Goal: Information Seeking & Learning: Learn about a topic

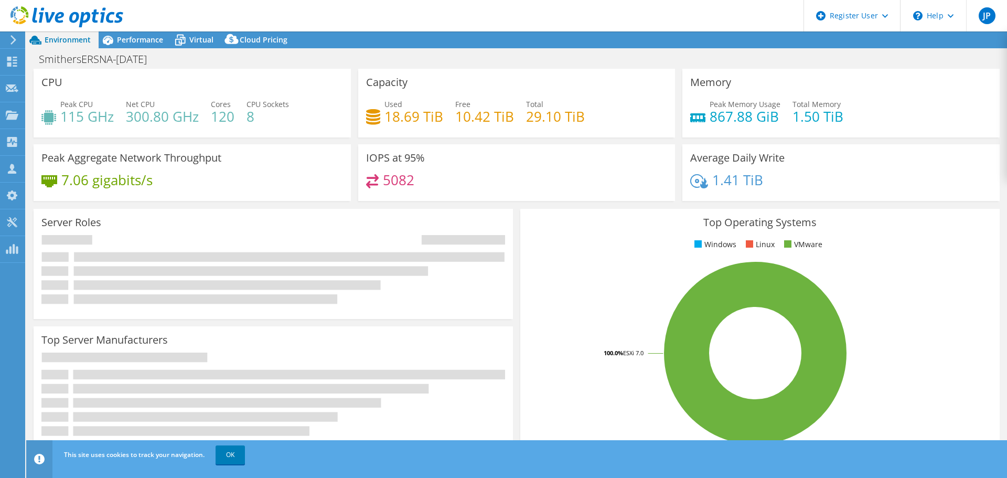
select select "USD"
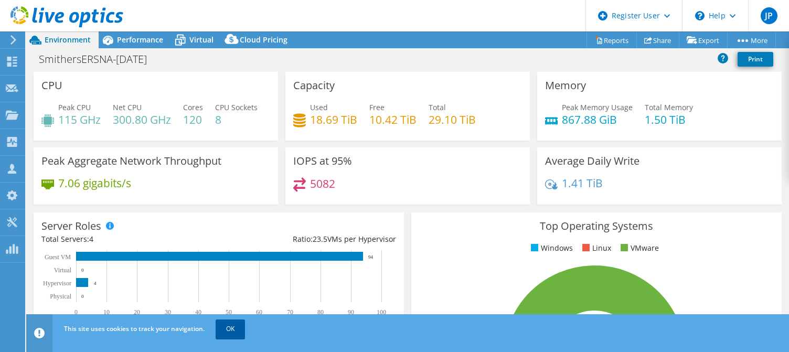
click at [238, 329] on link "OK" at bounding box center [230, 328] width 29 height 19
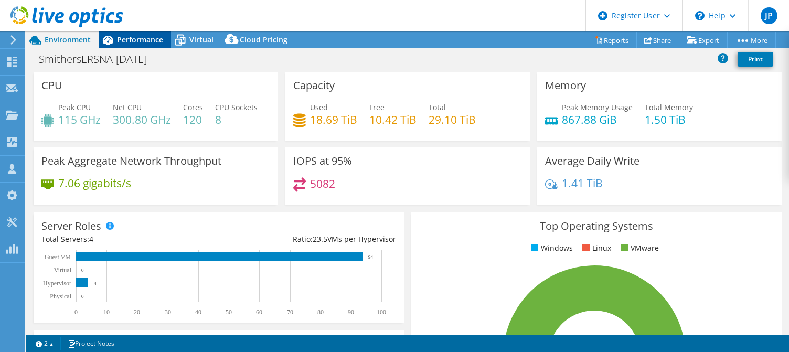
click at [134, 44] on span "Performance" at bounding box center [140, 40] width 46 height 10
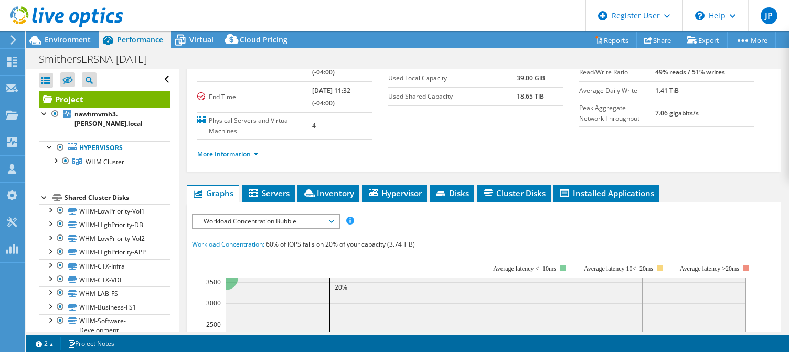
scroll to position [105, 0]
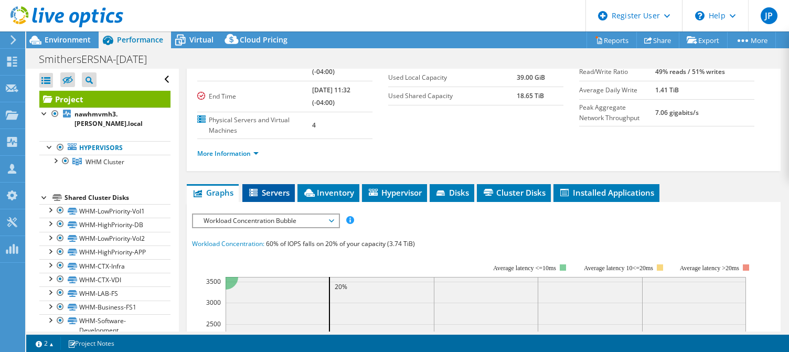
click at [272, 193] on span "Servers" at bounding box center [269, 192] width 42 height 10
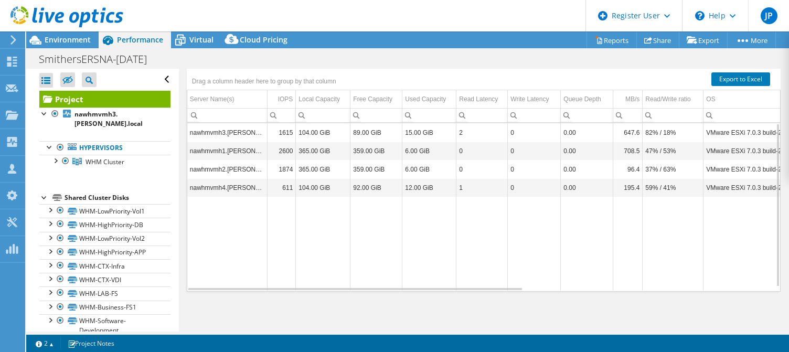
scroll to position [186, 0]
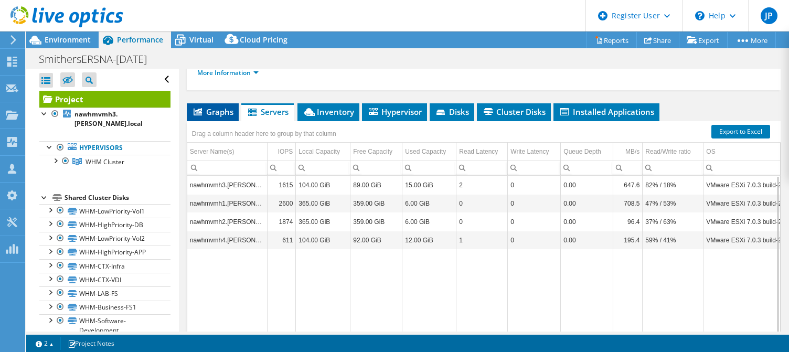
click at [218, 113] on span "Graphs" at bounding box center [212, 111] width 41 height 10
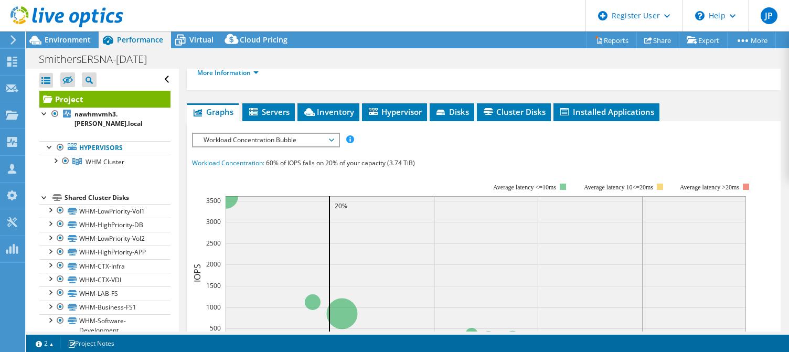
click at [255, 140] on span "Workload Concentration Bubble" at bounding box center [265, 140] width 135 height 13
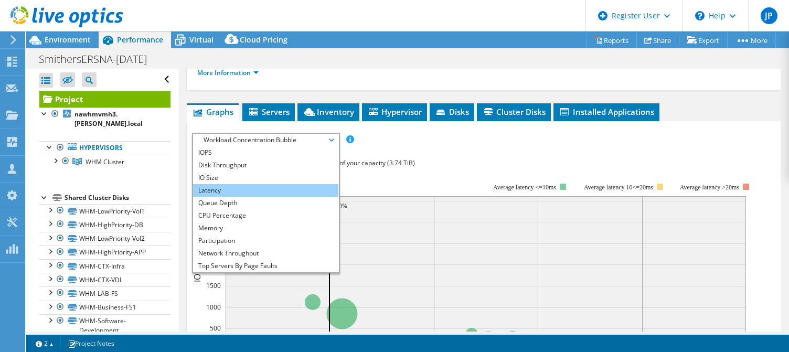
click at [223, 186] on li "Latency" at bounding box center [265, 190] width 145 height 13
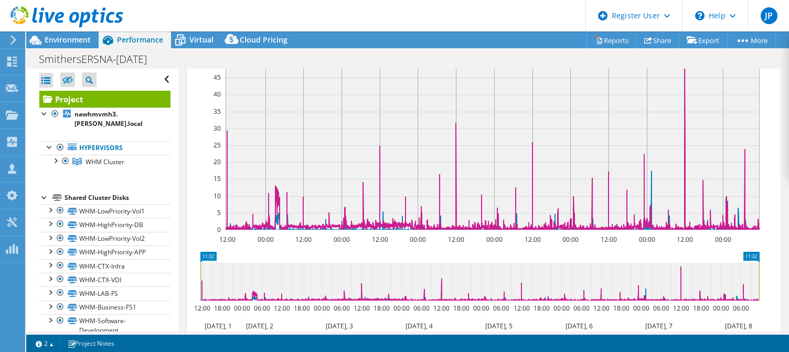
scroll to position [238, 0]
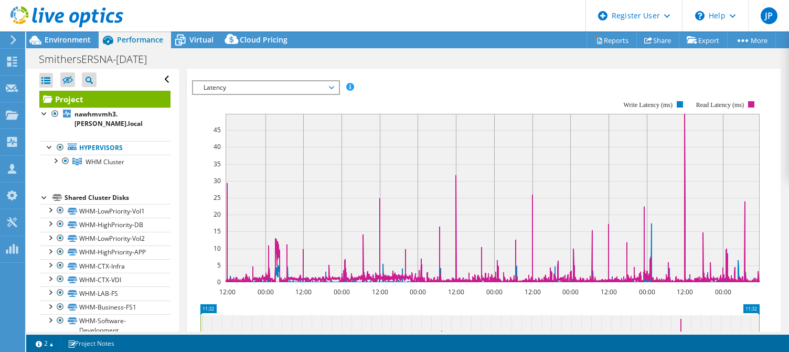
click at [277, 82] on span "Latency" at bounding box center [265, 87] width 135 height 13
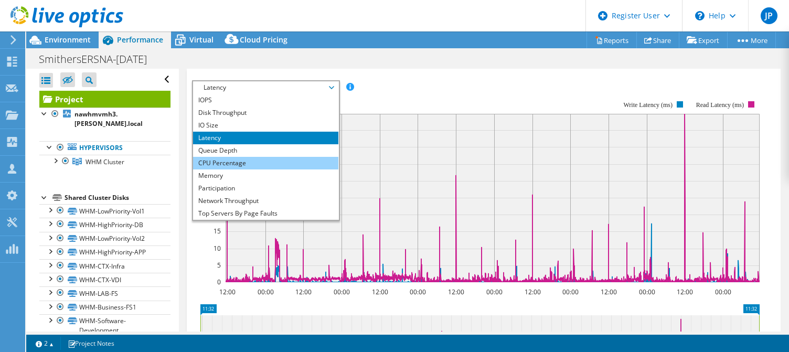
click at [223, 162] on li "CPU Percentage" at bounding box center [265, 163] width 145 height 13
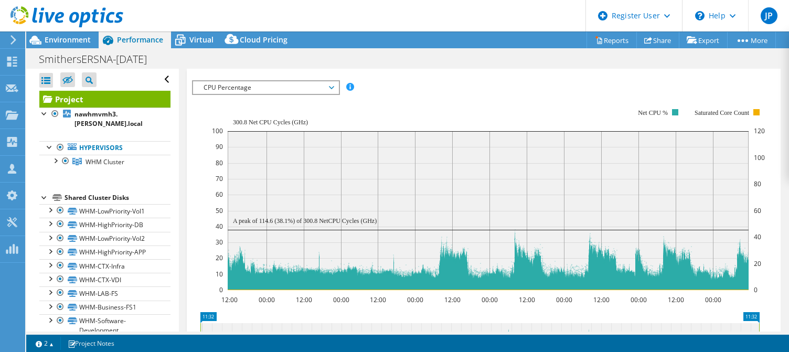
click at [232, 87] on span "CPU Percentage" at bounding box center [265, 87] width 135 height 13
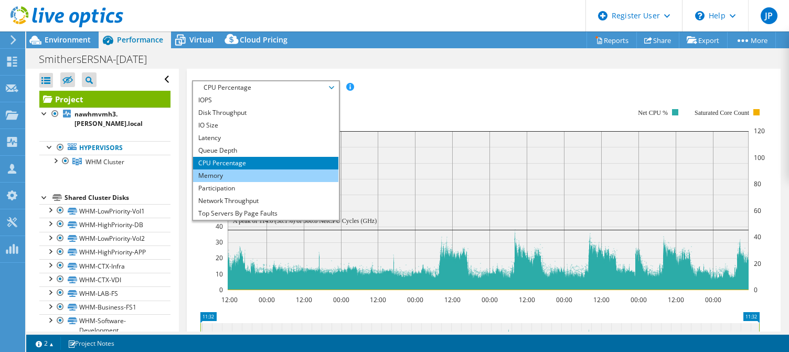
click at [217, 178] on li "Memory" at bounding box center [265, 175] width 145 height 13
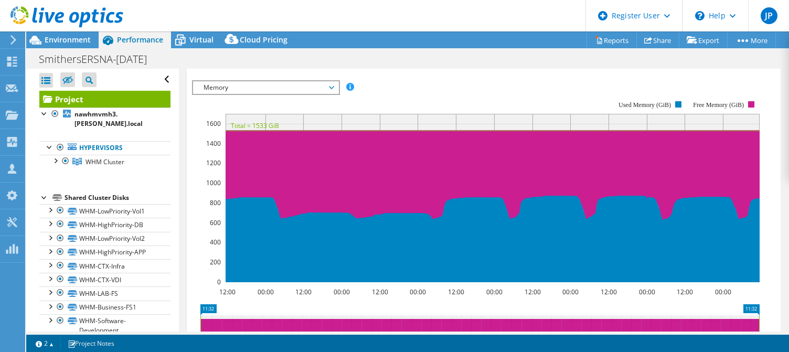
click at [231, 87] on span "Memory" at bounding box center [265, 87] width 135 height 13
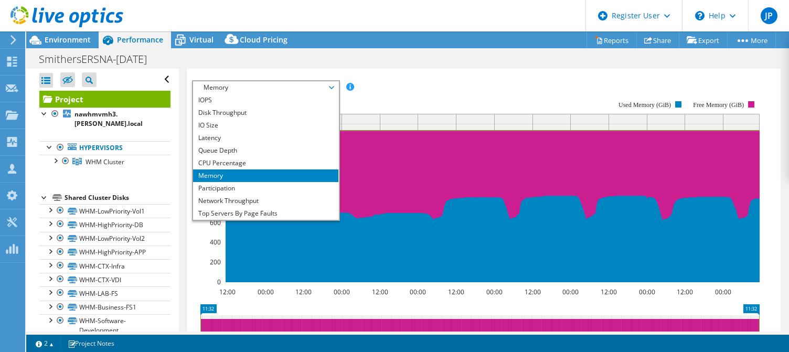
click at [463, 71] on div "IOPS Disk Throughput IO Size Latency Queue Depth CPU Percentage Memory Page Fau…" at bounding box center [483, 254] width 583 height 370
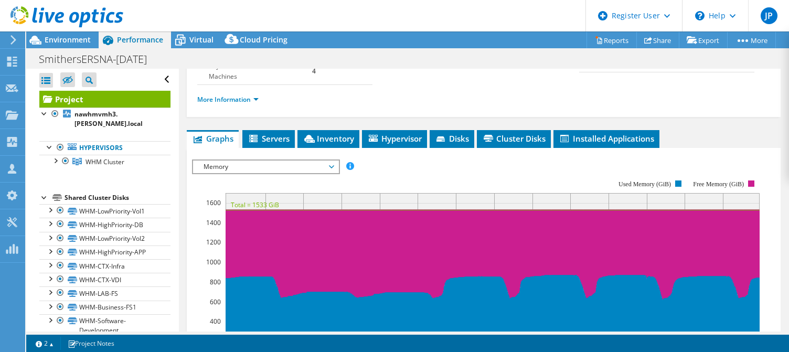
scroll to position [157, 0]
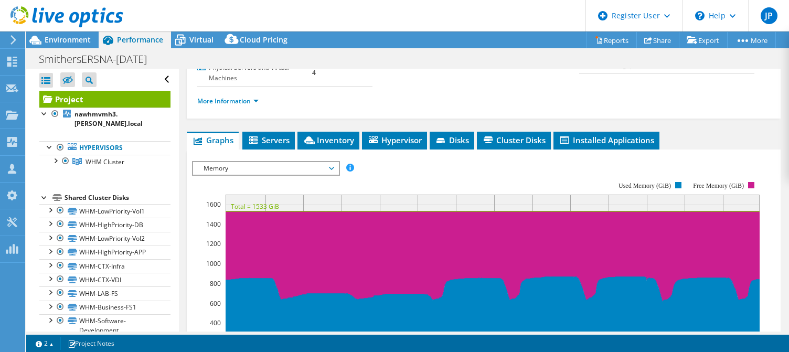
click at [275, 168] on span "Memory" at bounding box center [265, 168] width 135 height 13
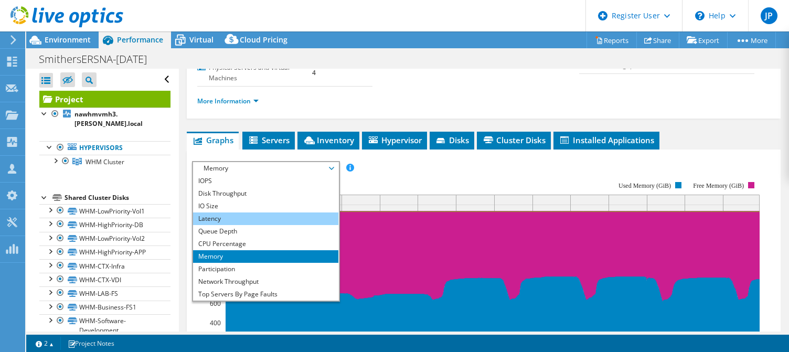
click at [228, 219] on li "Latency" at bounding box center [265, 218] width 145 height 13
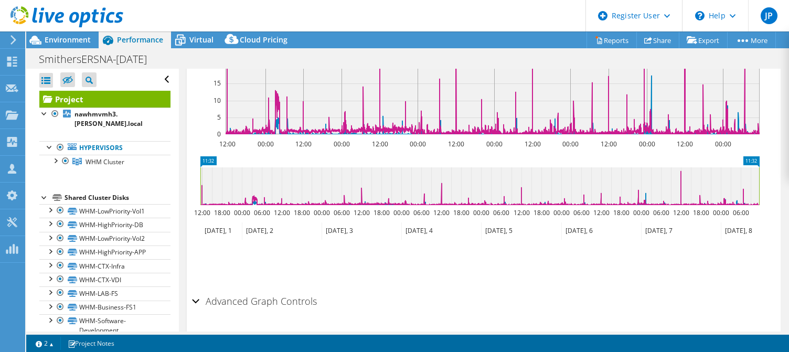
scroll to position [208, 0]
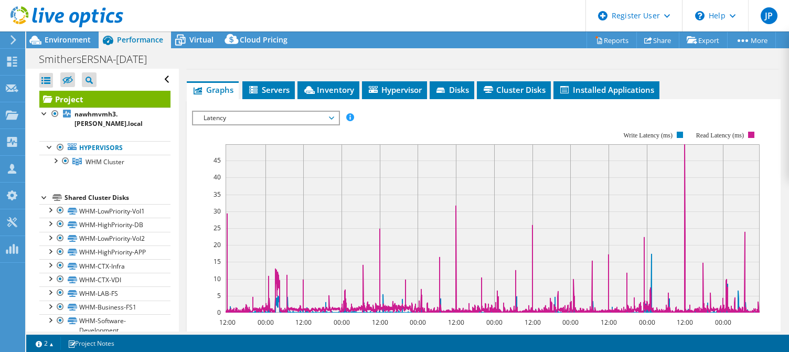
click at [294, 120] on span "Latency" at bounding box center [265, 118] width 135 height 13
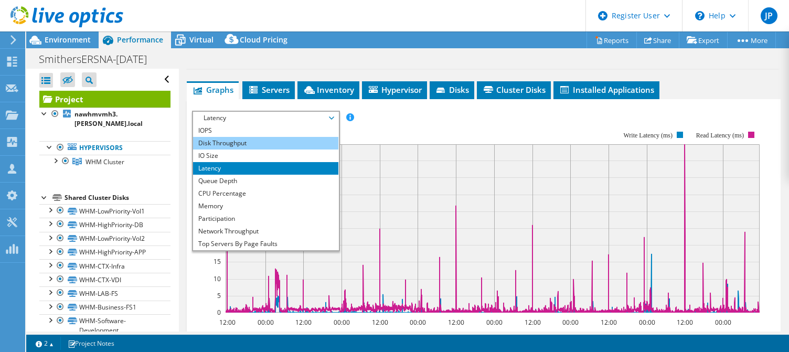
click at [222, 143] on li "Disk Throughput" at bounding box center [265, 143] width 145 height 13
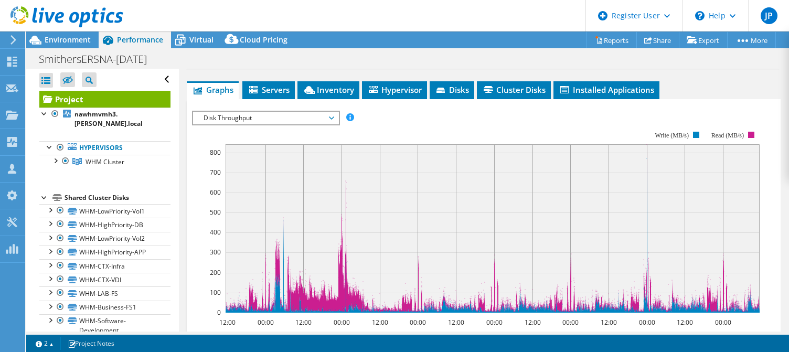
click at [225, 118] on span "Disk Throughput" at bounding box center [265, 118] width 135 height 13
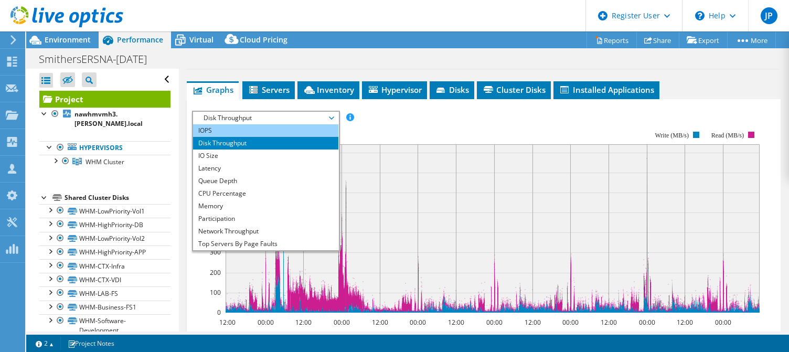
click at [217, 133] on li "IOPS" at bounding box center [265, 130] width 145 height 13
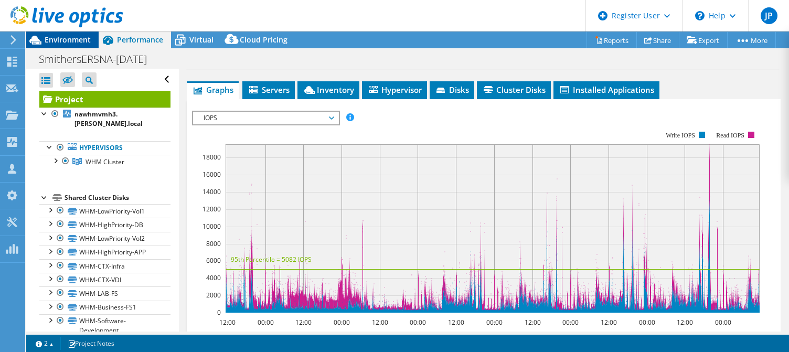
click at [64, 39] on span "Environment" at bounding box center [68, 40] width 46 height 10
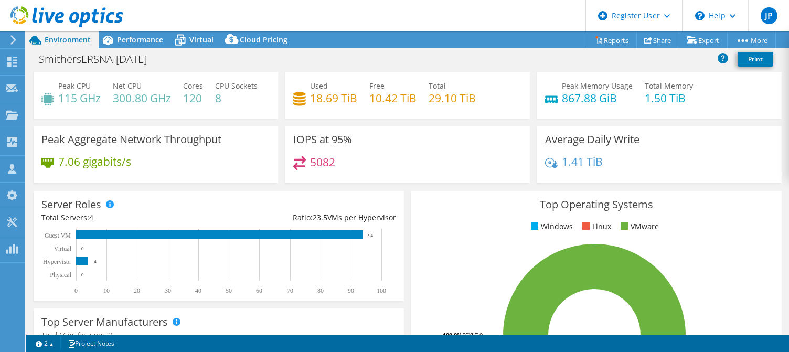
scroll to position [0, 0]
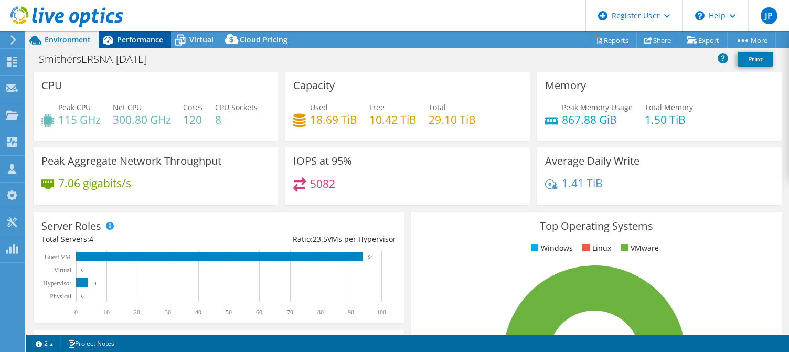
click at [116, 40] on icon at bounding box center [108, 40] width 18 height 18
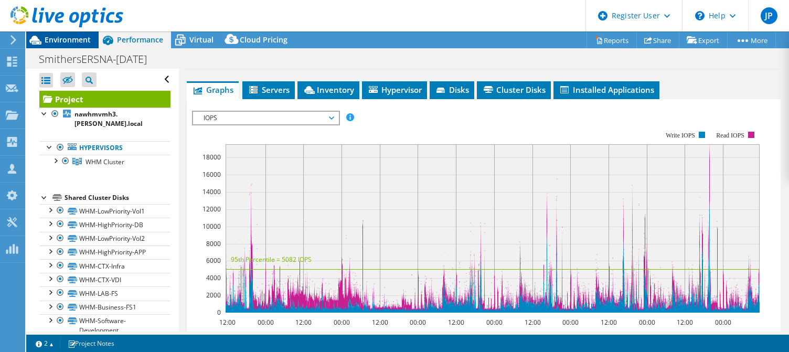
click at [77, 41] on span "Environment" at bounding box center [68, 40] width 46 height 10
